Goal: Task Accomplishment & Management: Use online tool/utility

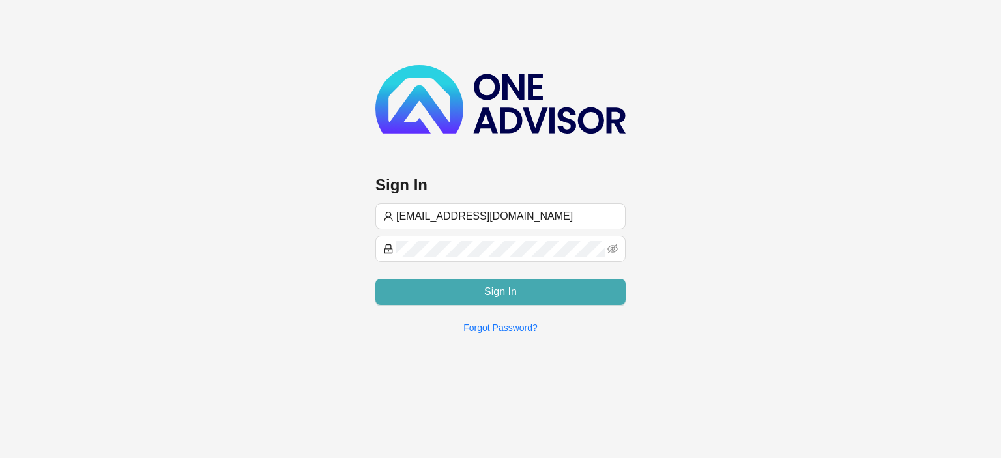
type input "[EMAIL_ADDRESS][DOMAIN_NAME]"
click at [476, 291] on button "Sign In" at bounding box center [500, 292] width 250 height 26
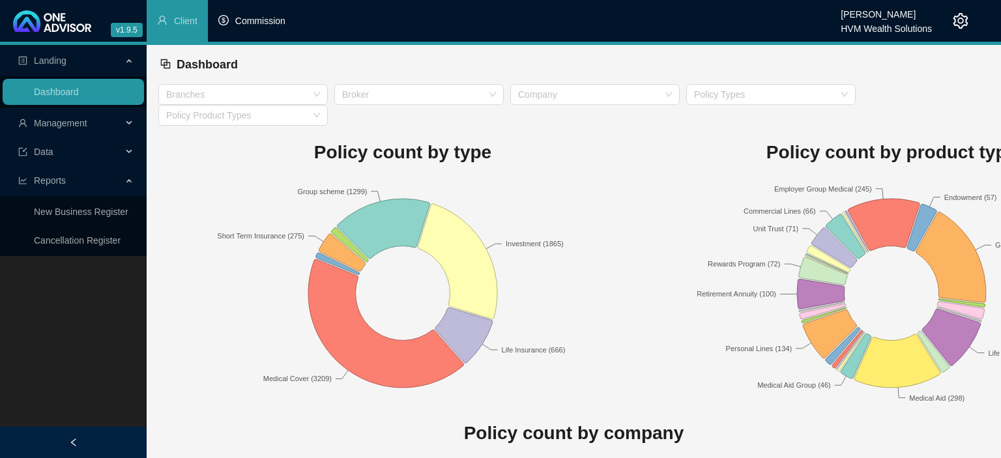
click at [278, 30] on li "Commission" at bounding box center [252, 21] width 88 height 42
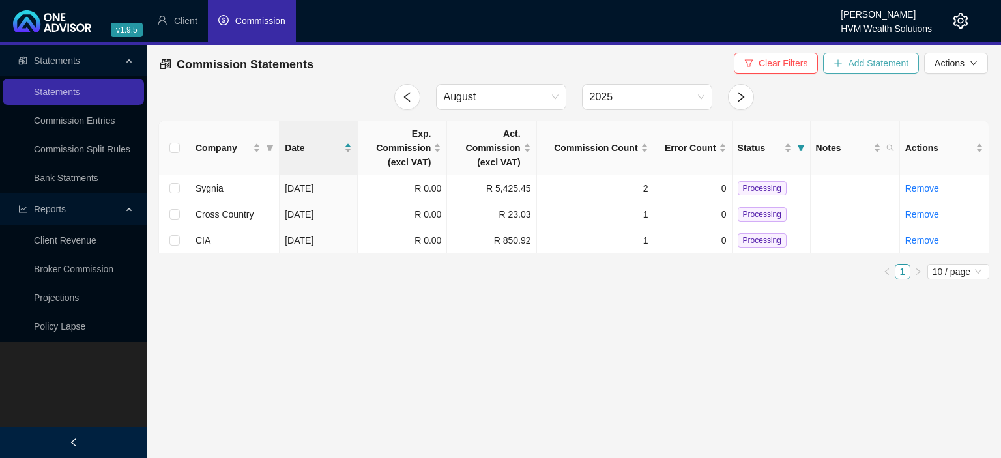
click at [870, 66] on span "Add Statement" at bounding box center [878, 63] width 61 height 14
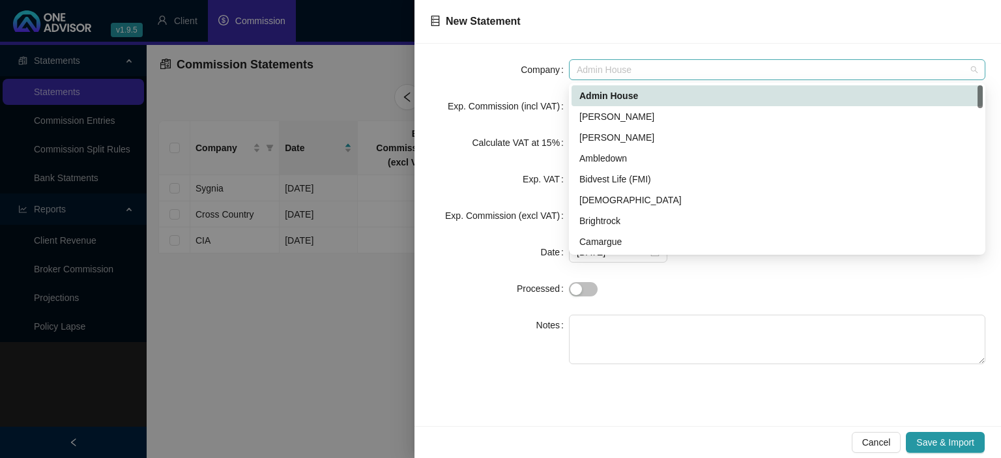
click at [611, 73] on span "Admin House" at bounding box center [777, 70] width 401 height 20
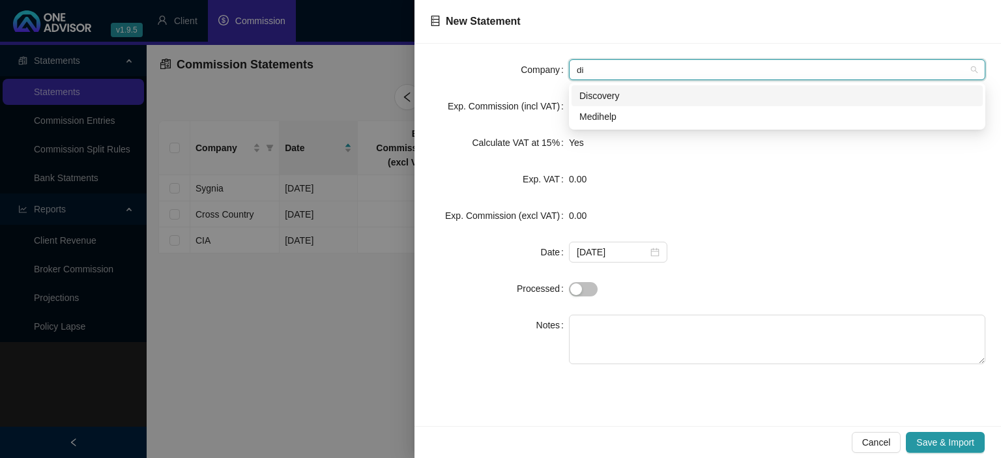
type input "dis"
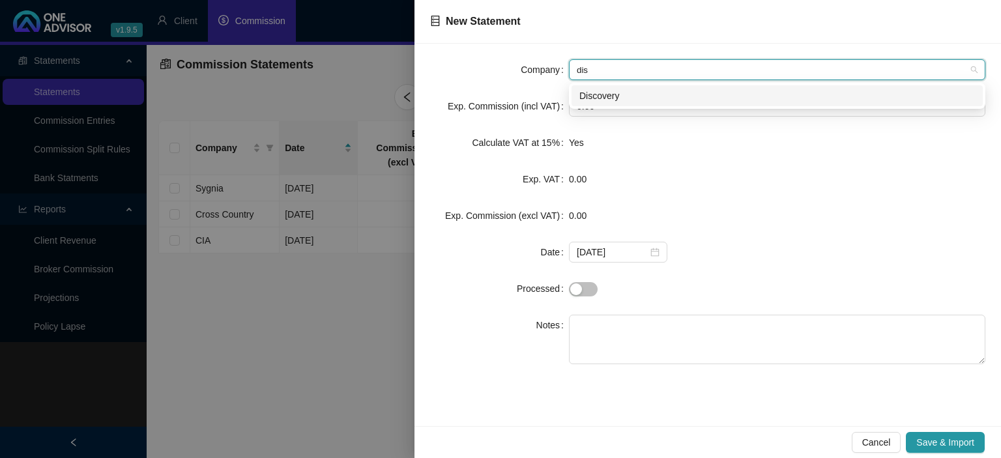
click at [600, 97] on div "Discovery" at bounding box center [776, 96] width 395 height 14
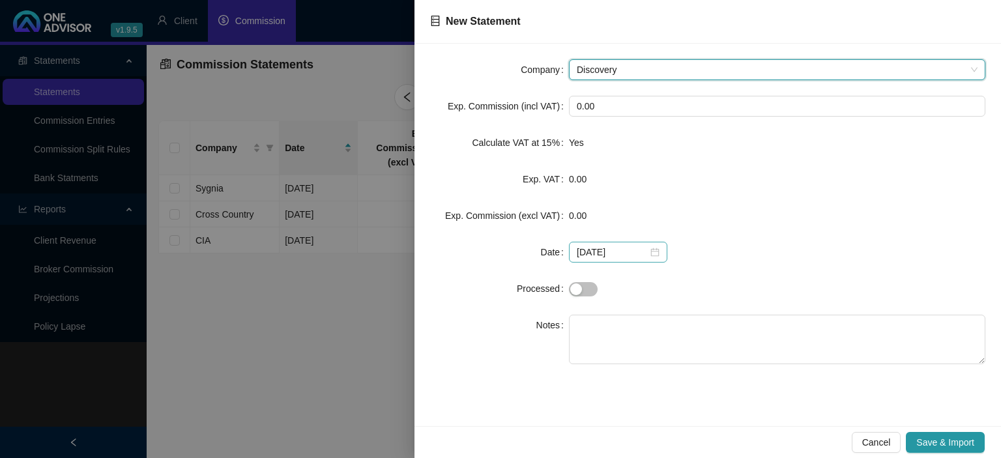
click at [648, 253] on div "[DATE]" at bounding box center [618, 252] width 83 height 14
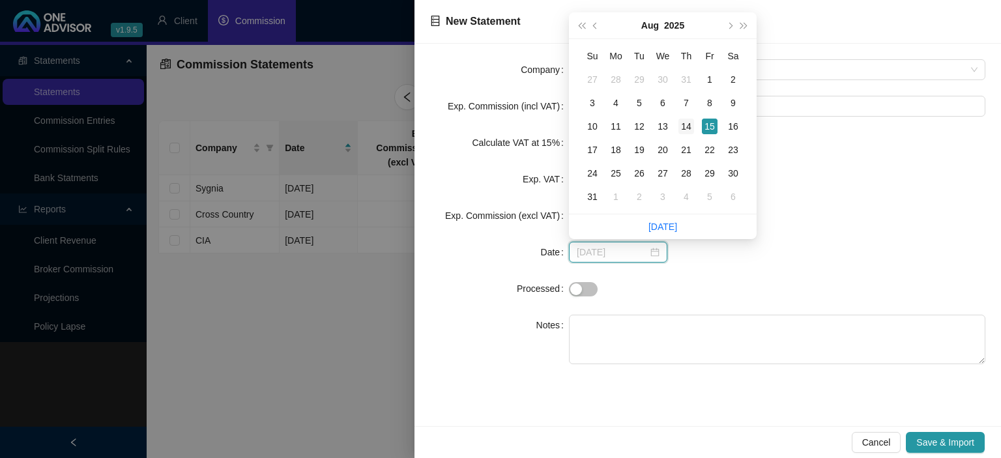
type input "[DATE]"
click at [685, 126] on div "14" at bounding box center [686, 127] width 16 height 16
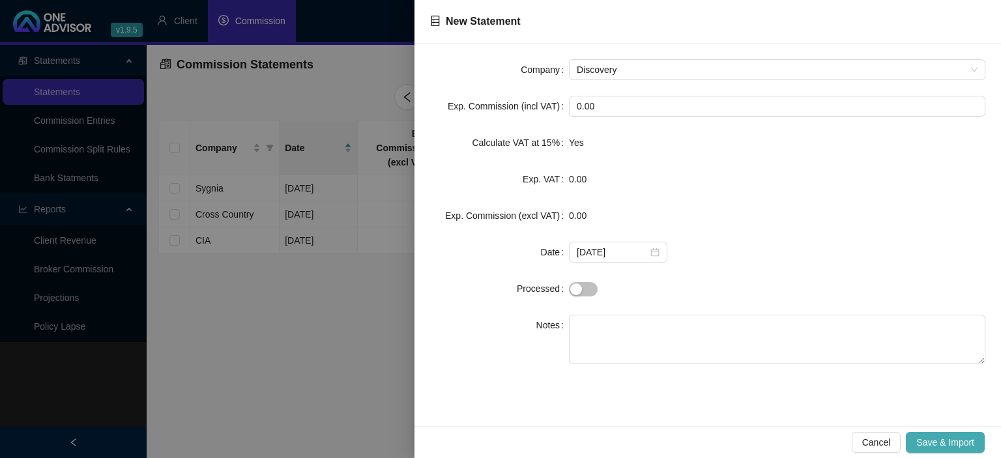
click at [923, 443] on span "Save & Import" at bounding box center [945, 442] width 58 height 14
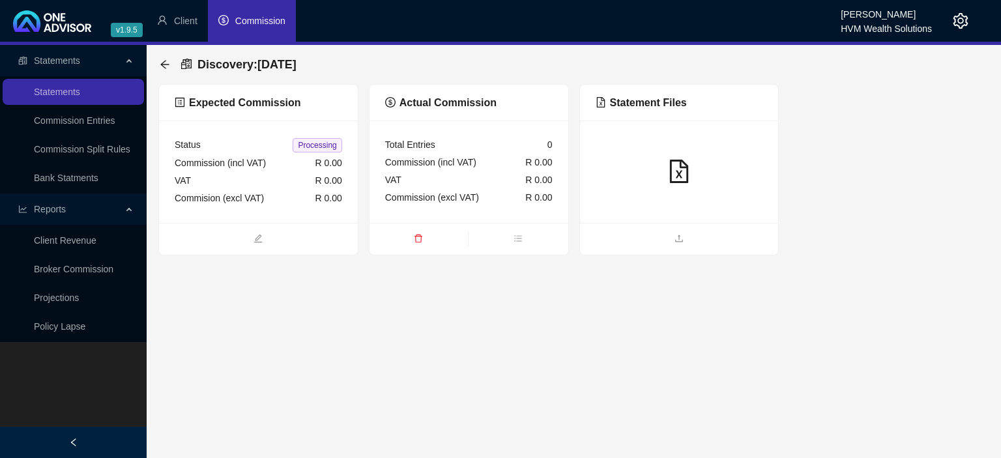
click at [661, 249] on ul at bounding box center [679, 239] width 199 height 32
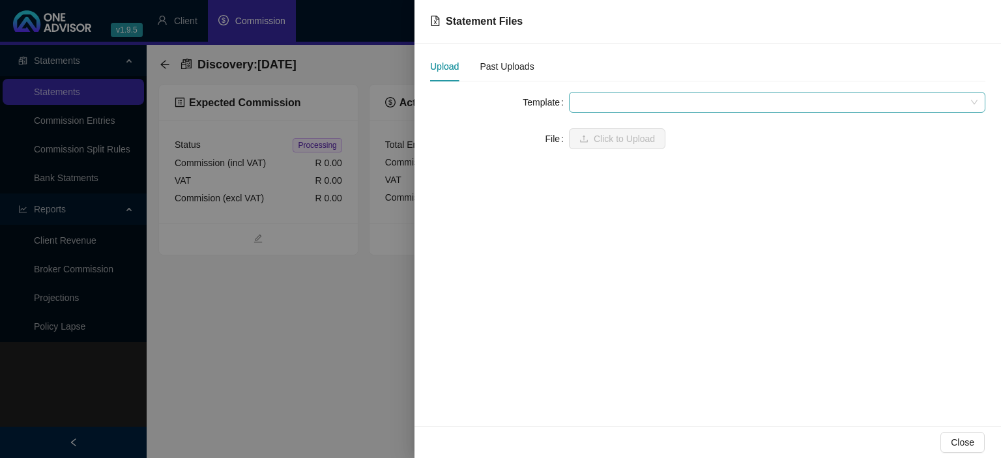
click at [640, 103] on span at bounding box center [777, 103] width 401 height 20
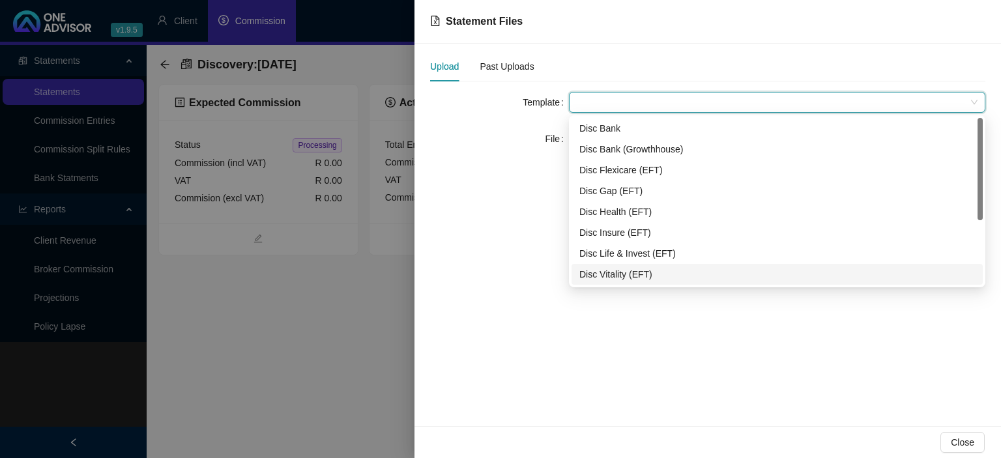
click at [619, 268] on div "Disc Vitality (EFT)" at bounding box center [776, 274] width 395 height 14
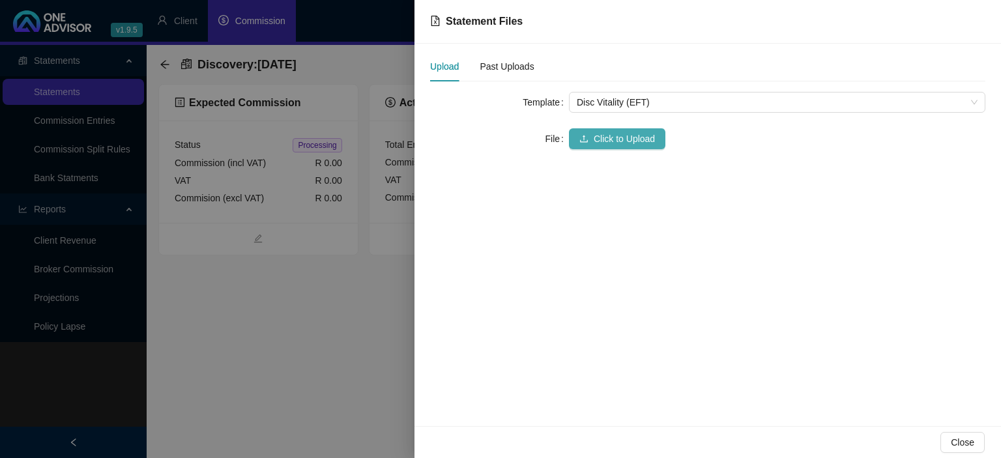
click at [596, 141] on span "Click to Upload" at bounding box center [624, 139] width 61 height 14
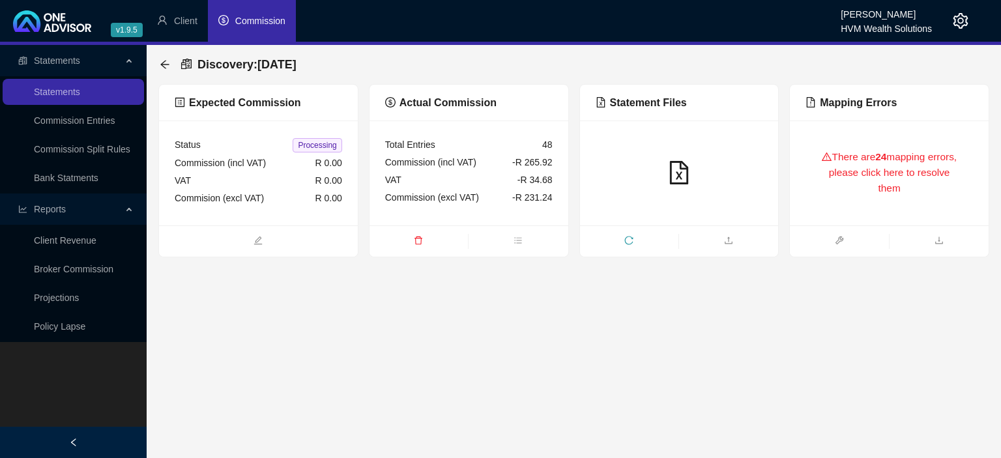
click at [844, 150] on div "There are 24 mapping errors, please click here to resolve them" at bounding box center [888, 173] width 167 height 74
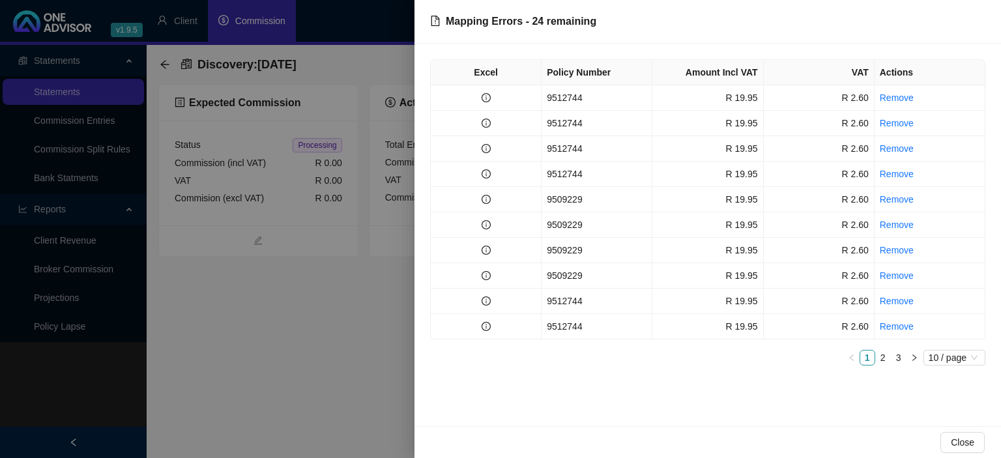
click at [574, 99] on td "9512744" at bounding box center [596, 97] width 111 height 25
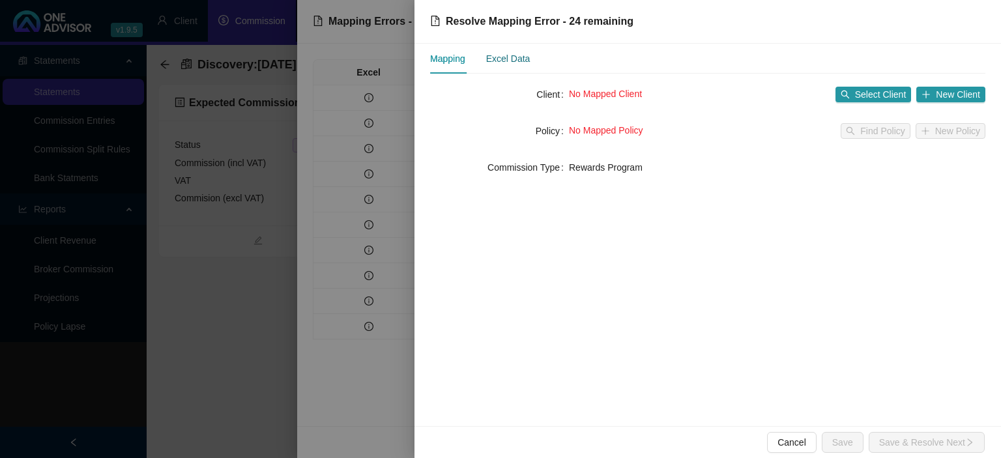
click at [523, 62] on div "Excel Data" at bounding box center [508, 58] width 44 height 14
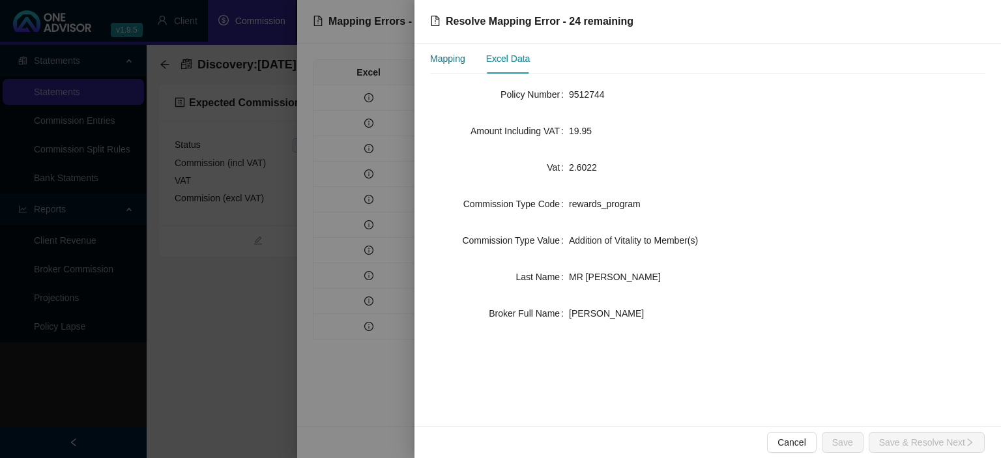
click at [465, 60] on div "Mapping" at bounding box center [447, 58] width 35 height 14
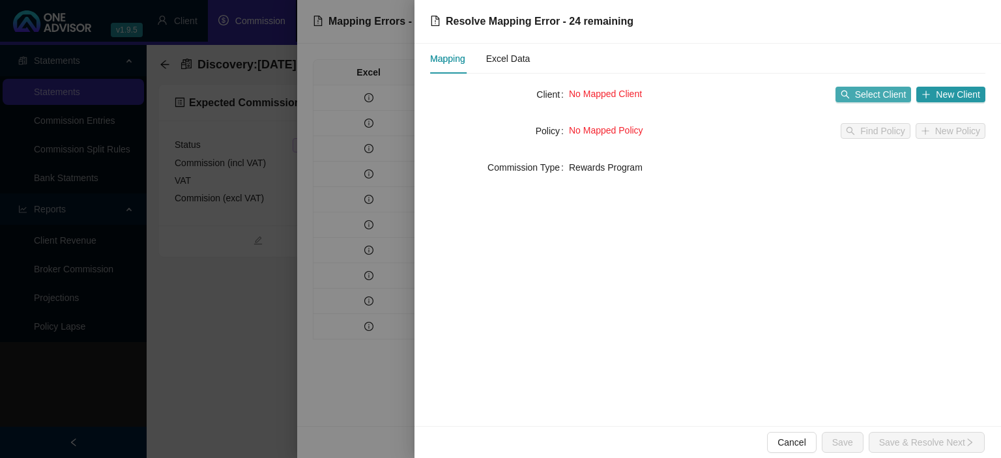
click at [859, 91] on span "Select Client" at bounding box center [880, 94] width 51 height 14
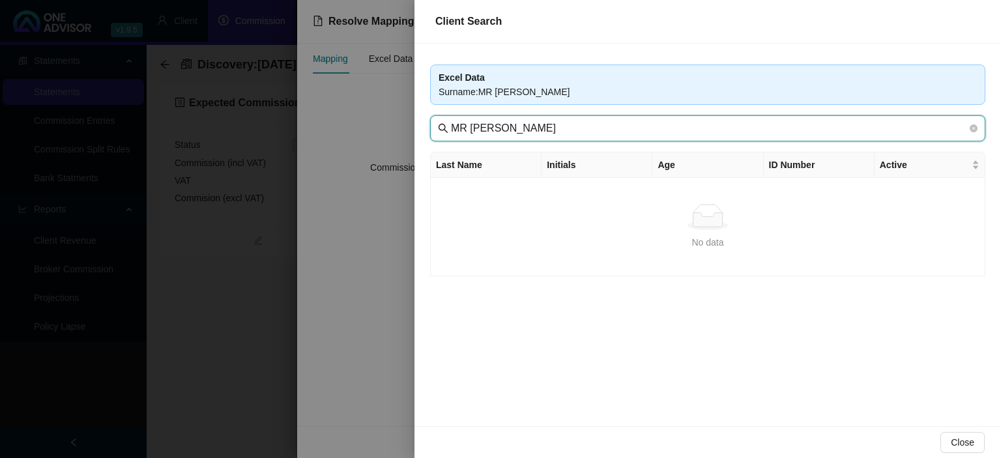
drag, startPoint x: 476, startPoint y: 129, endPoint x: 319, endPoint y: 127, distance: 156.4
click at [451, 127] on input "MR [PERSON_NAME]" at bounding box center [709, 129] width 516 height 16
type input "MBATHA"
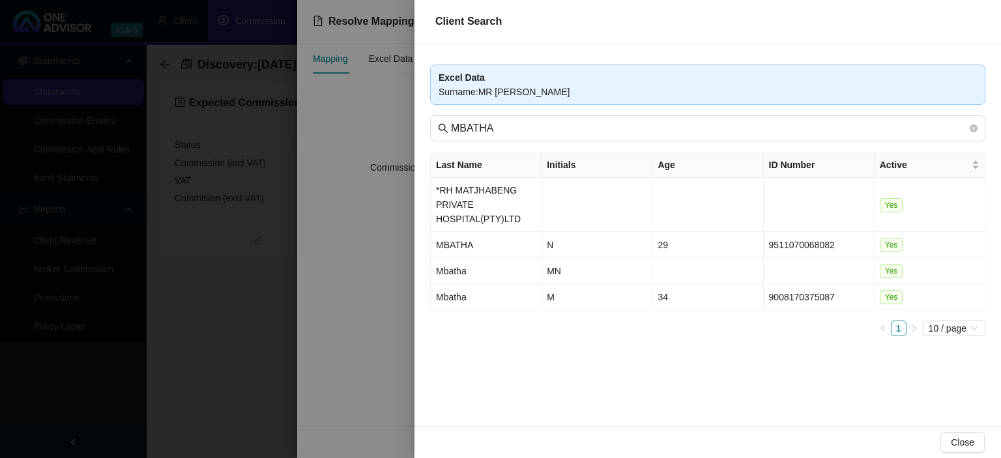
click at [242, 358] on div at bounding box center [500, 229] width 1001 height 458
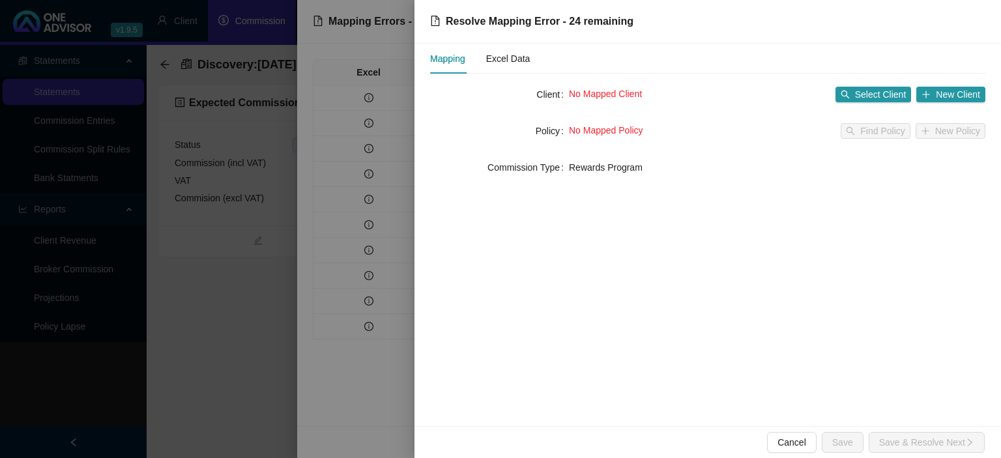
click at [241, 358] on div at bounding box center [500, 229] width 1001 height 458
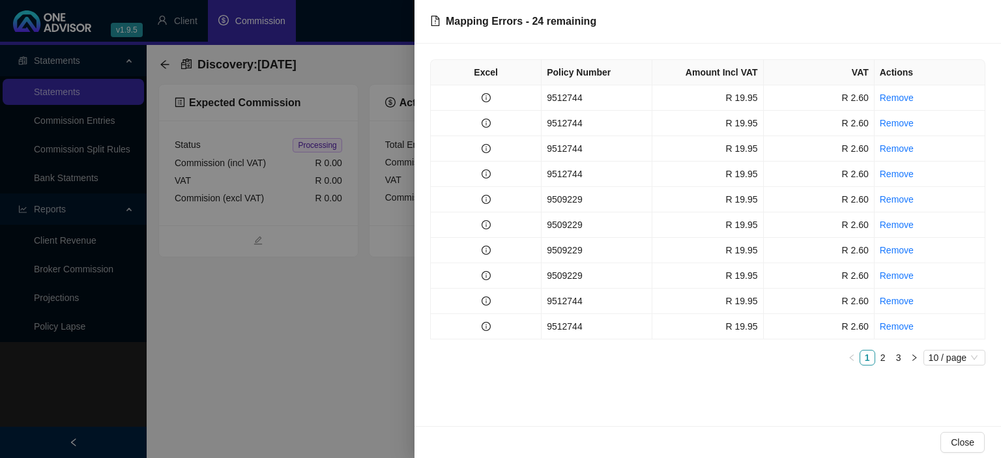
click at [220, 314] on div at bounding box center [500, 229] width 1001 height 458
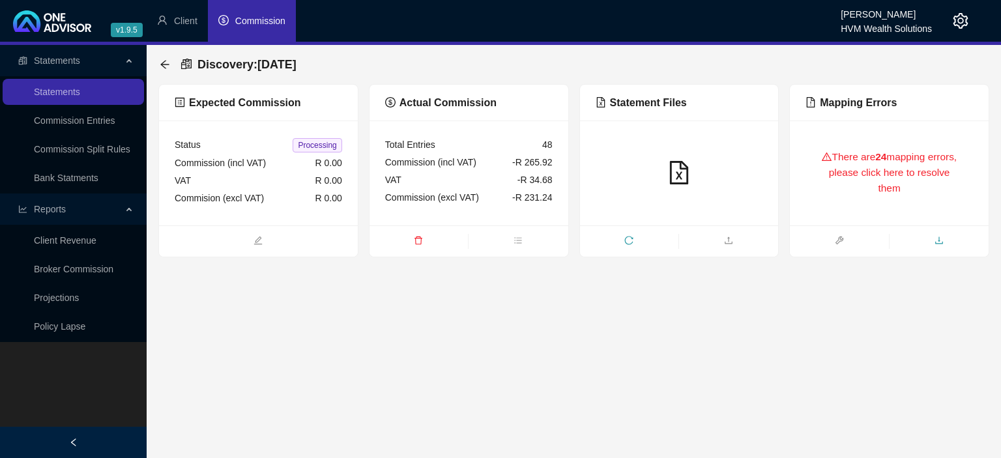
click at [937, 240] on icon "download" at bounding box center [938, 240] width 9 height 9
click at [164, 61] on icon "arrow-left" at bounding box center [165, 64] width 10 height 10
